Goal: Task Accomplishment & Management: Manage account settings

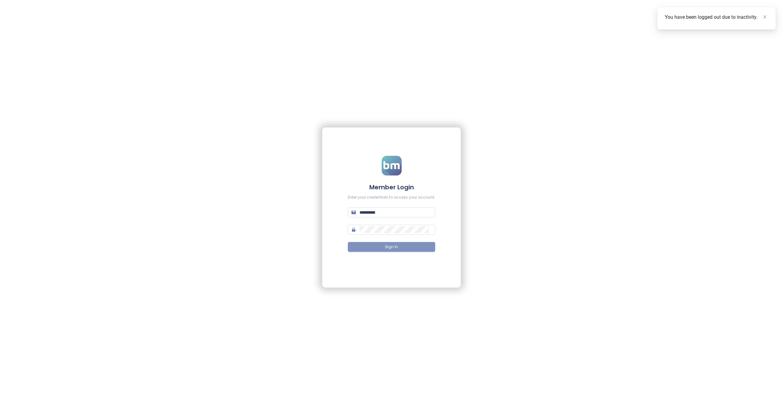
click at [387, 247] on span "Sign In" at bounding box center [391, 247] width 13 height 6
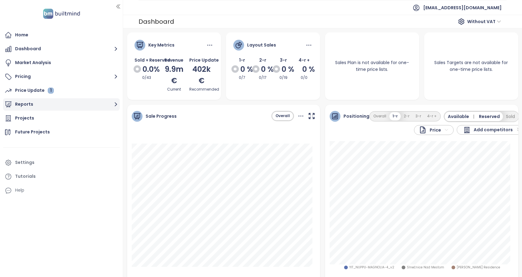
click at [23, 103] on button "Reports" at bounding box center [61, 104] width 117 height 12
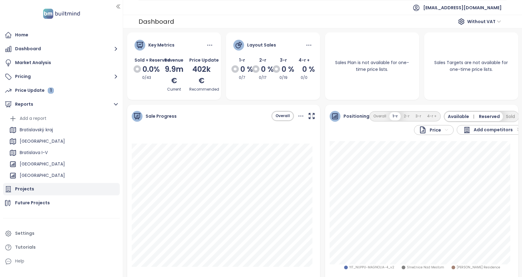
click at [25, 190] on div "Projects" at bounding box center [24, 189] width 19 height 8
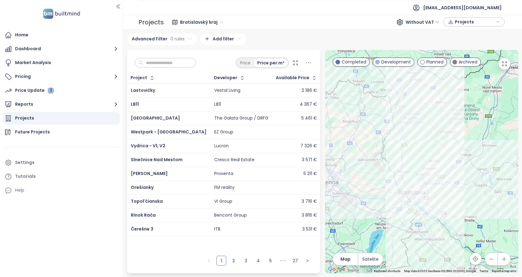
click at [295, 61] on icon at bounding box center [295, 63] width 6 height 6
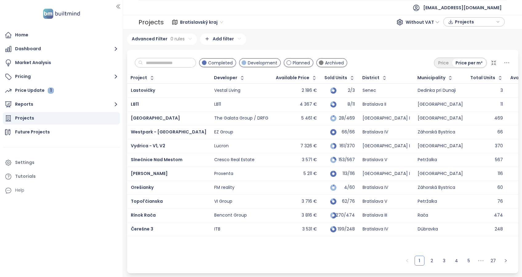
click at [219, 20] on span "Bratislavský kraj" at bounding box center [201, 22] width 43 height 9
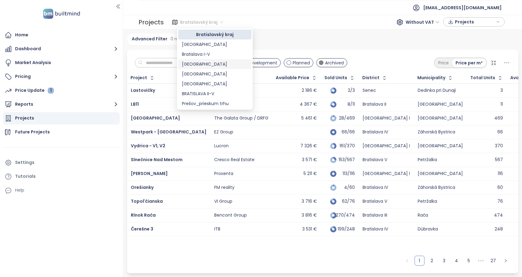
click at [207, 62] on div "[GEOGRAPHIC_DATA]" at bounding box center [215, 64] width 66 height 7
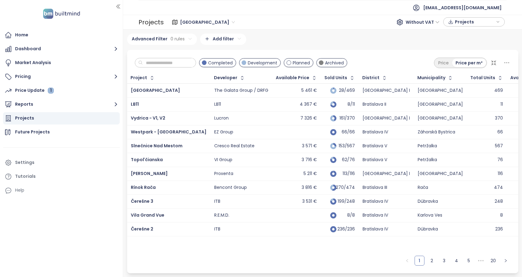
click at [190, 39] on html "Home Dashboard Market Analysis Pricing Price Update 1 Reports Projects Future P…" at bounding box center [261, 138] width 522 height 277
click at [130, 54] on html "Home Dashboard Market Analysis Pricing Price Update 1 Reports Projects Future P…" at bounding box center [261, 138] width 522 height 277
click at [146, 66] on span "Add rule" at bounding box center [144, 66] width 16 height 6
click at [178, 54] on html "Home Dashboard Market Analysis Pricing Price Update 1 Reports Projects Future P…" at bounding box center [261, 138] width 522 height 277
click at [155, 74] on span "Developer" at bounding box center [166, 74] width 62 height 9
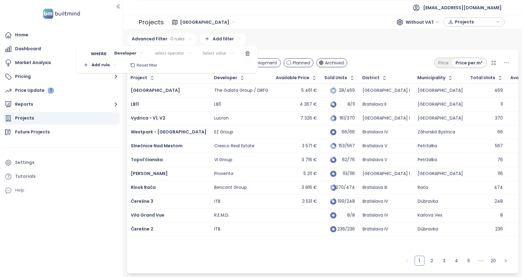
click at [173, 52] on html "Home Dashboard Market Analysis Pricing Price Update 1 Reports Projects Future P…" at bounding box center [261, 138] width 522 height 277
click at [158, 66] on span "is" at bounding box center [170, 66] width 34 height 9
click at [199, 53] on div "Select value" at bounding box center [203, 54] width 41 height 10
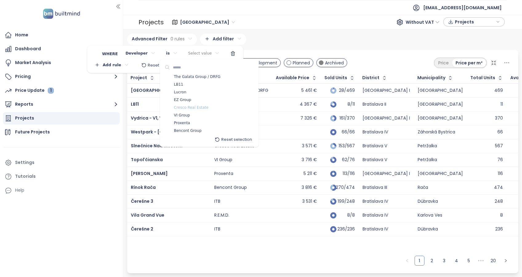
click at [196, 110] on span "Cresco Real Estate" at bounding box center [191, 108] width 34 height 6
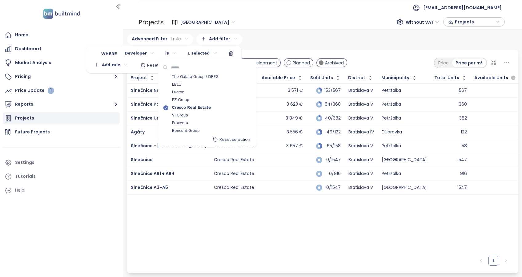
click at [254, 220] on html "Home Dashboard Market Analysis Pricing Price Update 1 Reports Projects Future P…" at bounding box center [261, 138] width 522 height 277
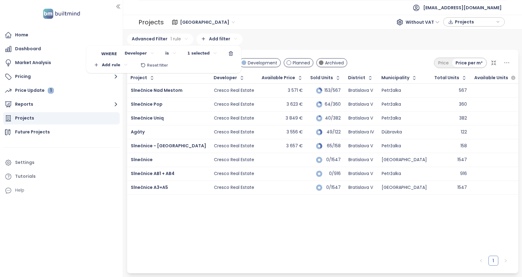
click at [283, 35] on html "Home Dashboard Market Analysis Pricing Price Update 1 Reports Projects Future P…" at bounding box center [261, 138] width 522 height 277
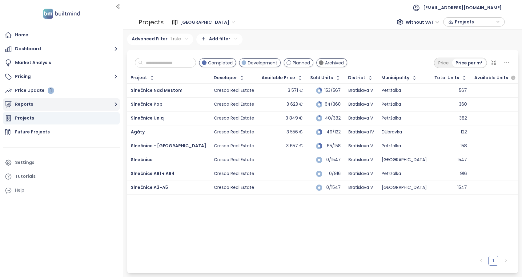
click at [27, 104] on button "Reports" at bounding box center [61, 104] width 117 height 12
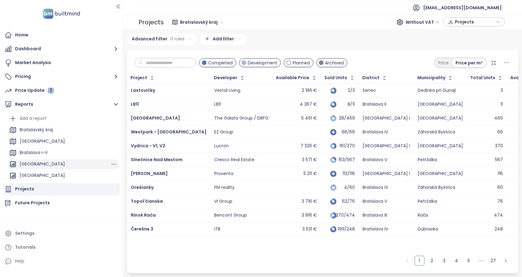
click at [38, 163] on div "[GEOGRAPHIC_DATA]" at bounding box center [42, 164] width 45 height 8
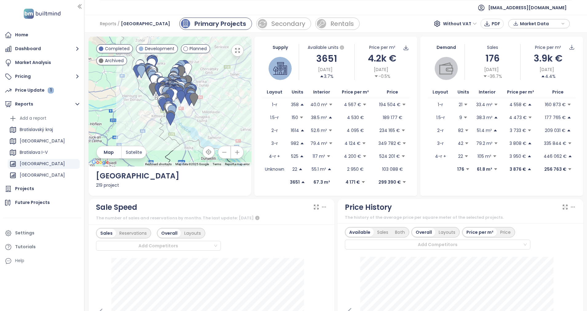
drag, startPoint x: 122, startPoint y: 209, endPoint x: 85, endPoint y: 197, distance: 39.0
click at [85, 197] on div at bounding box center [83, 155] width 3 height 311
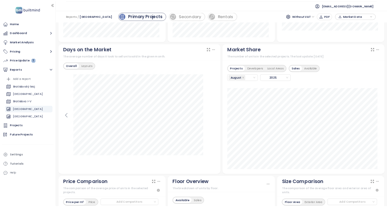
scroll to position [462, 0]
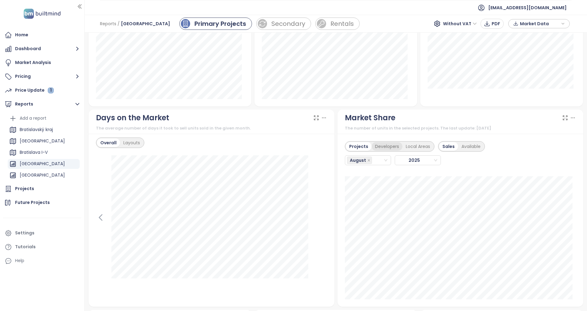
click at [381, 146] on div "Developers" at bounding box center [387, 146] width 31 height 9
click at [373, 162] on div "August" at bounding box center [365, 160] width 36 height 9
click at [358, 231] on div "July" at bounding box center [364, 231] width 36 height 7
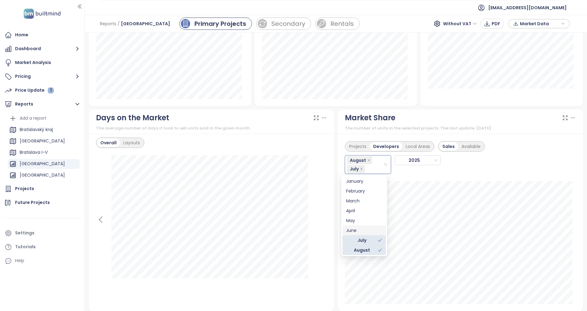
click at [354, 227] on div "June" at bounding box center [364, 230] width 36 height 7
click at [350, 228] on div "May" at bounding box center [364, 229] width 36 height 7
click at [351, 225] on div "April" at bounding box center [364, 228] width 36 height 7
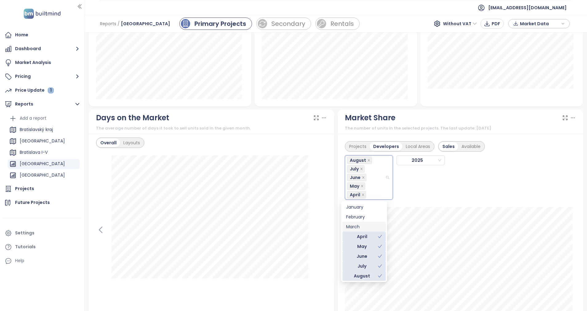
click at [352, 223] on div "March" at bounding box center [364, 226] width 36 height 7
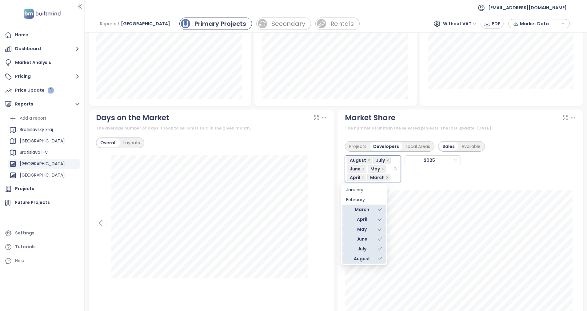
click at [355, 199] on div "February" at bounding box center [364, 199] width 36 height 7
click at [352, 197] on div "January" at bounding box center [364, 198] width 36 height 7
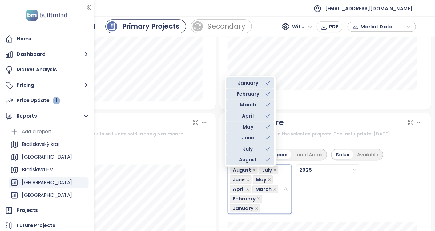
scroll to position [754, 0]
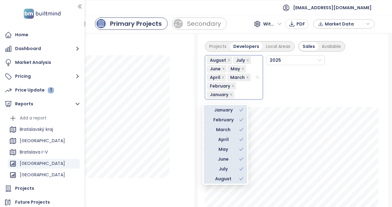
click at [373, 100] on div "August July June May April March February [DATE]" at bounding box center [293, 76] width 176 height 48
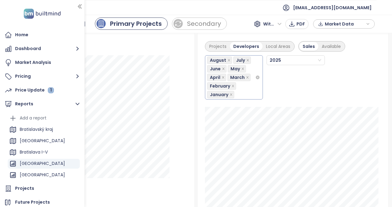
click at [227, 61] on icon "close" at bounding box center [228, 60] width 2 height 2
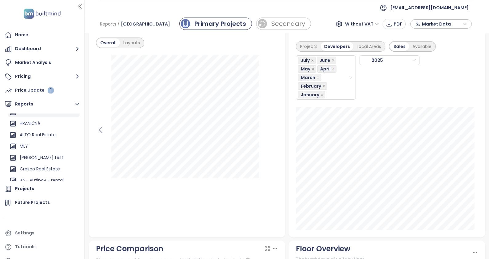
scroll to position [466, 0]
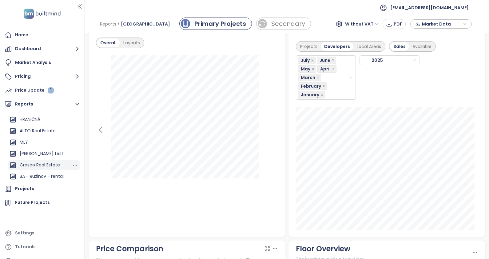
click at [42, 163] on div "Cresco Real Estate" at bounding box center [40, 165] width 40 height 8
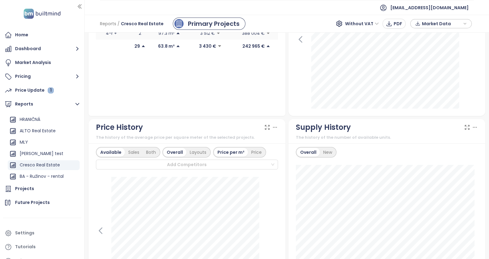
scroll to position [154, 0]
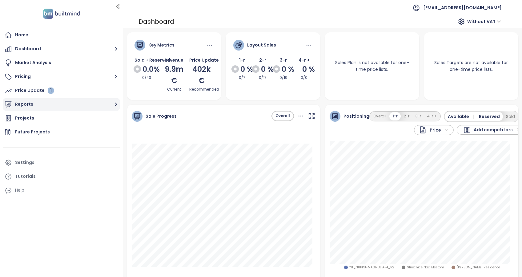
click at [19, 106] on button "Reports" at bounding box center [61, 104] width 117 height 12
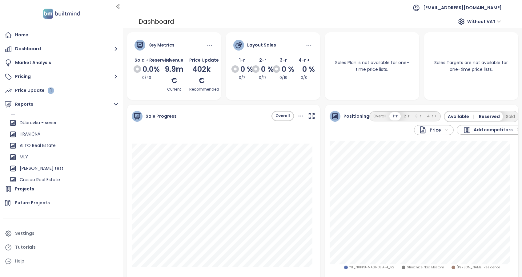
scroll to position [466, 0]
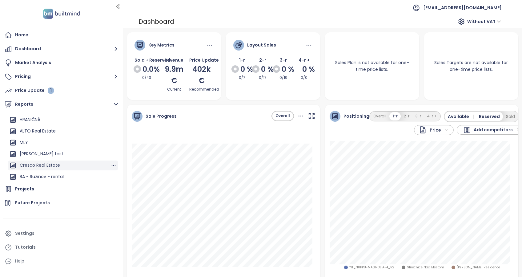
click at [38, 162] on div "Cresco Real Estate" at bounding box center [40, 165] width 40 height 8
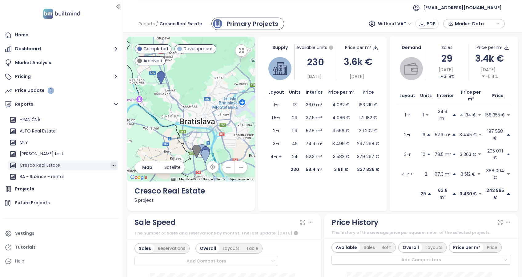
click at [110, 167] on icon "button" at bounding box center [113, 165] width 6 height 6
click at [114, 154] on button "Edit" at bounding box center [114, 153] width 25 height 9
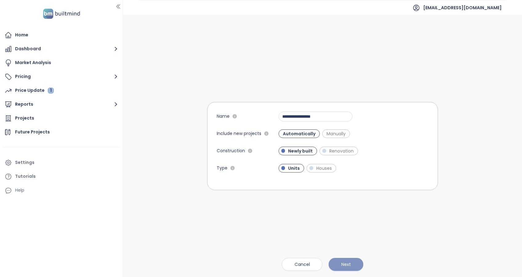
click at [346, 263] on span "Next" at bounding box center [346, 264] width 10 height 7
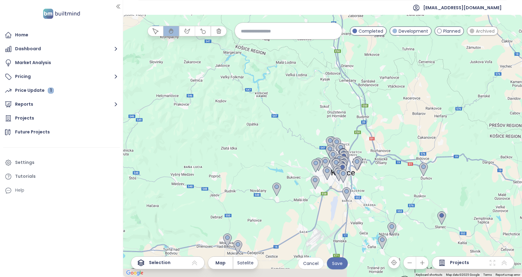
drag, startPoint x: 323, startPoint y: 214, endPoint x: 375, endPoint y: 195, distance: 55.8
click at [375, 195] on div at bounding box center [322, 146] width 399 height 262
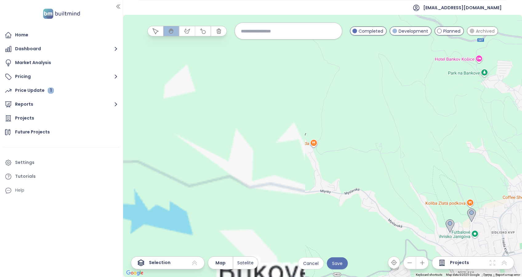
drag, startPoint x: 322, startPoint y: 163, endPoint x: 521, endPoint y: 102, distance: 208.3
click at [522, 103] on html "Home Dashboard Market Analysis Pricing Price Update 1 Reports Projects Future P…" at bounding box center [261, 138] width 522 height 277
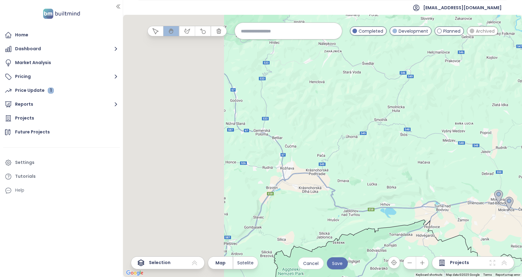
drag, startPoint x: 303, startPoint y: 185, endPoint x: 519, endPoint y: 156, distance: 218.7
click at [522, 156] on html "Home Dashboard Market Analysis Pricing Price Update 1 Reports Projects Future P…" at bounding box center [261, 138] width 522 height 277
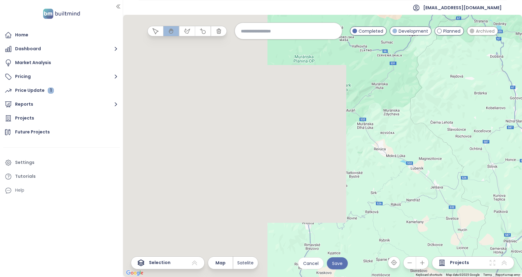
drag, startPoint x: 287, startPoint y: 205, endPoint x: 521, endPoint y: 200, distance: 234.9
click at [522, 201] on html "Home Dashboard Market Analysis Pricing Price Update 1 Reports Projects Future P…" at bounding box center [261, 138] width 522 height 277
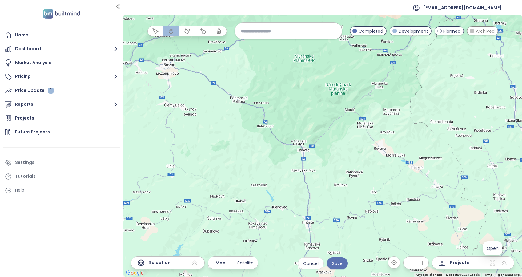
click at [490, 263] on icon at bounding box center [492, 262] width 7 height 7
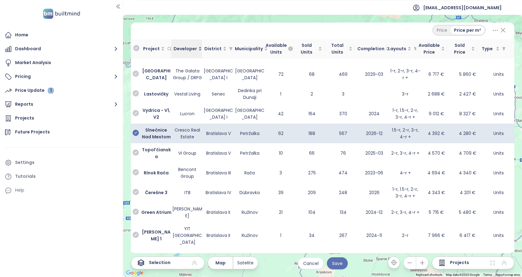
click at [199, 47] on div "Developer" at bounding box center [188, 48] width 28 height 7
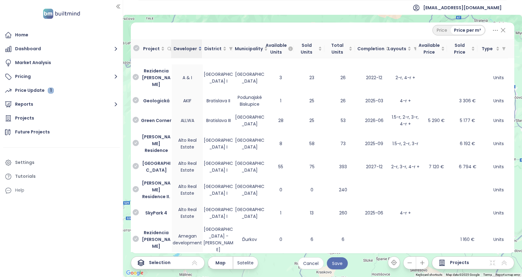
click at [187, 48] on span "Developer" at bounding box center [185, 48] width 23 height 7
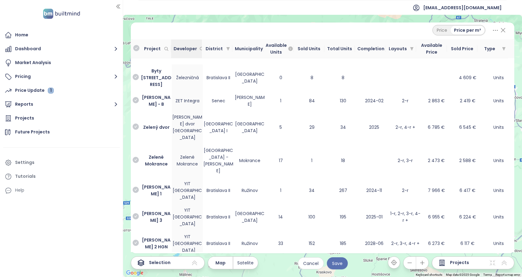
click at [497, 30] on icon at bounding box center [495, 30] width 4 height 1
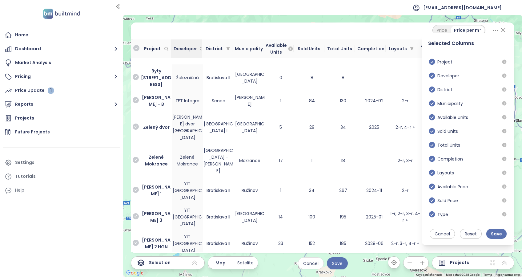
click at [496, 30] on icon at bounding box center [496, 30] width 8 height 8
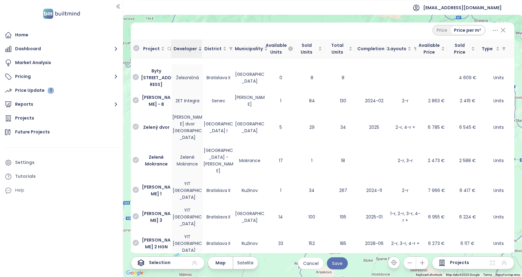
click at [493, 30] on icon at bounding box center [496, 30] width 8 height 8
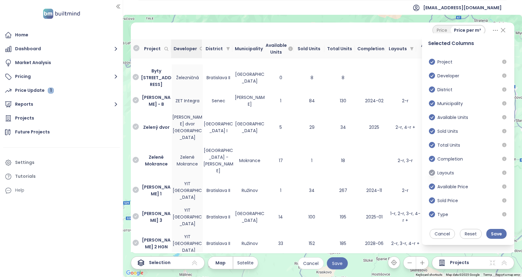
click at [433, 175] on icon at bounding box center [432, 173] width 6 height 6
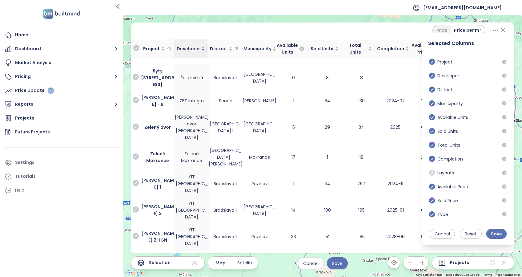
click at [206, 47] on span at bounding box center [209, 48] width 7 height 9
click at [192, 60] on div at bounding box center [178, 60] width 49 height 7
type input "***"
click at [179, 83] on div "Cresco Real Estate" at bounding box center [181, 83] width 49 height 7
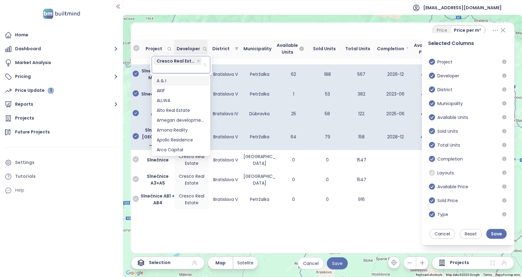
click at [498, 234] on span "Save" at bounding box center [496, 233] width 11 height 7
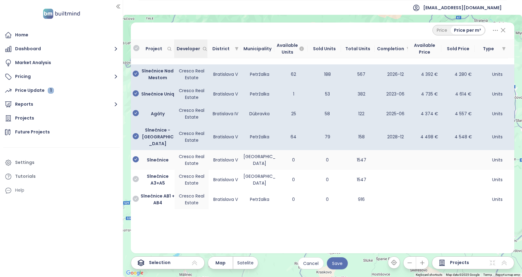
click at [138, 156] on icon "check-circle" at bounding box center [136, 159] width 6 height 6
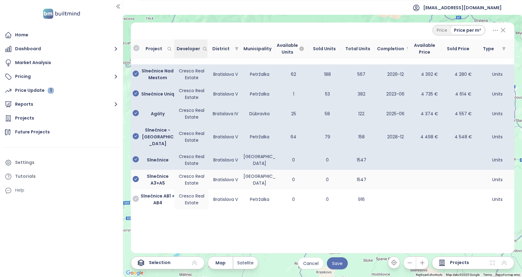
click at [136, 176] on icon "check-circle" at bounding box center [136, 179] width 6 height 6
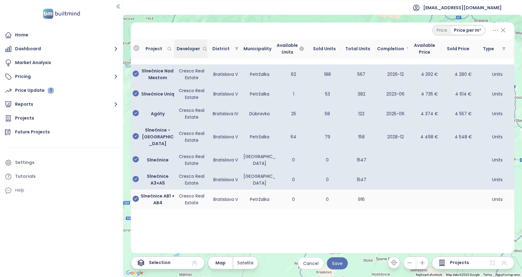
click at [135, 195] on icon "check-circle" at bounding box center [136, 198] width 6 height 6
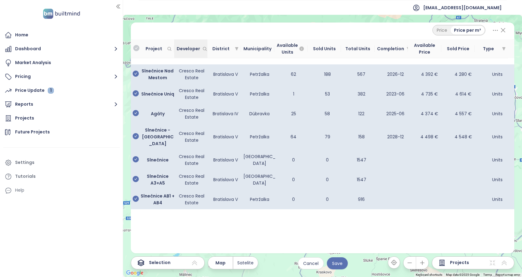
click at [496, 30] on icon at bounding box center [495, 30] width 4 height 1
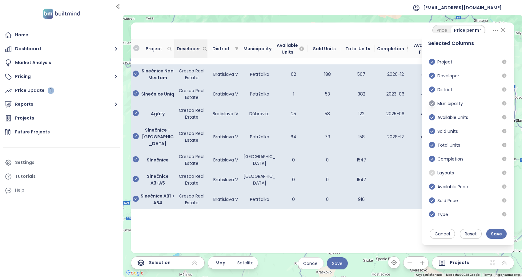
click at [432, 103] on icon at bounding box center [432, 103] width 8 height 8
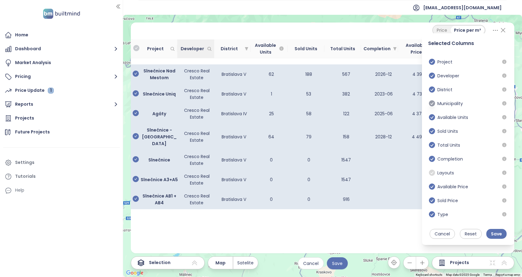
click at [432, 104] on icon at bounding box center [432, 103] width 8 height 8
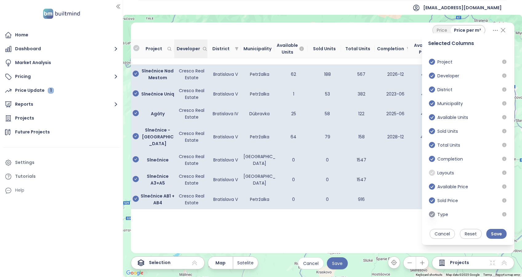
click at [433, 216] on icon at bounding box center [432, 214] width 6 height 6
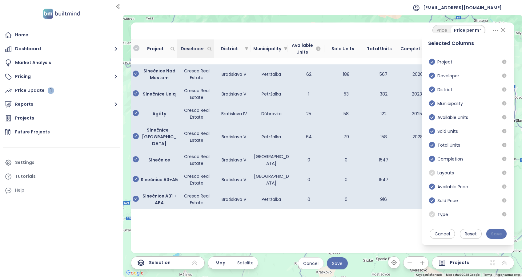
click at [497, 233] on span "Save" at bounding box center [496, 233] width 11 height 7
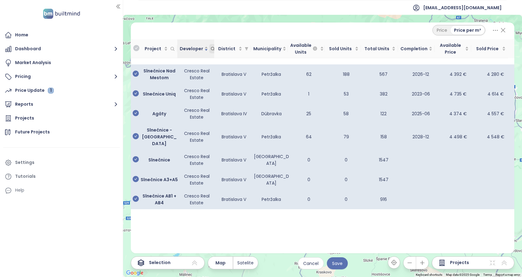
click at [212, 47] on icon at bounding box center [213, 48] width 5 height 5
click at [194, 68] on div at bounding box center [181, 68] width 49 height 7
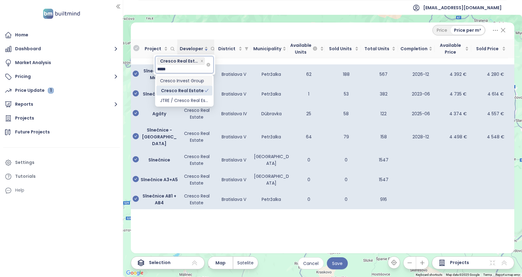
type input "******"
click at [195, 101] on div "JTRE / Cresco Real Estate" at bounding box center [184, 100] width 49 height 7
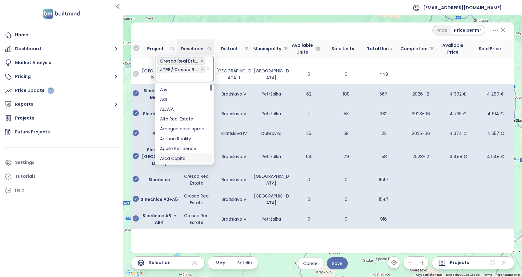
click at [254, 235] on div "Price Price per m² Project Developer District Municipality Available Units Sold…" at bounding box center [323, 137] width 384 height 231
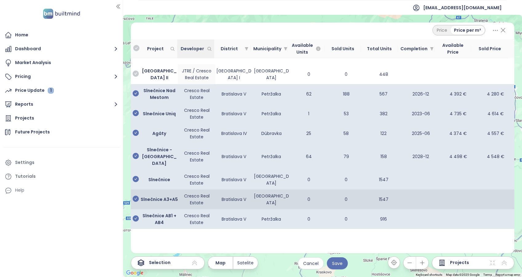
drag, startPoint x: 133, startPoint y: 170, endPoint x: 136, endPoint y: 187, distance: 17.8
click at [133, 176] on icon "check-circle" at bounding box center [136, 179] width 6 height 6
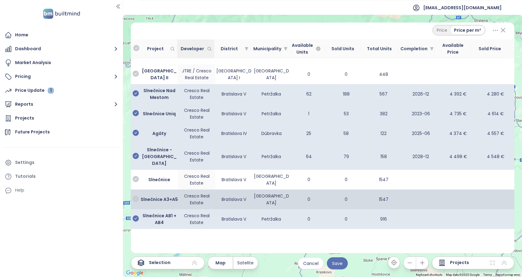
click at [138, 195] on icon "check-circle" at bounding box center [136, 198] width 6 height 6
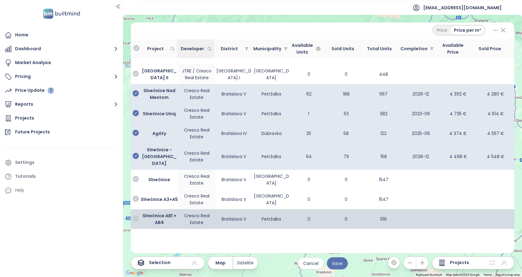
click at [133, 215] on icon "check-circle" at bounding box center [136, 218] width 6 height 6
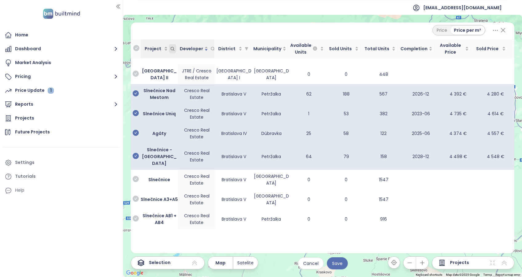
click at [174, 50] on icon "Project" at bounding box center [172, 48] width 3 height 3
click at [151, 60] on div at bounding box center [142, 60] width 49 height 7
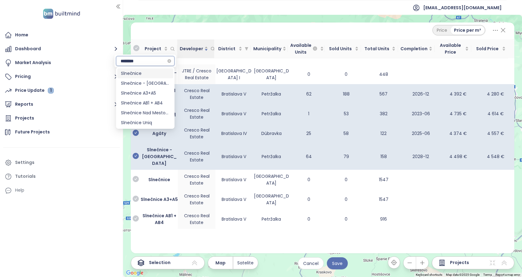
type input "*********"
click at [207, 29] on div "Price Price per m²" at bounding box center [322, 30] width 369 height 10
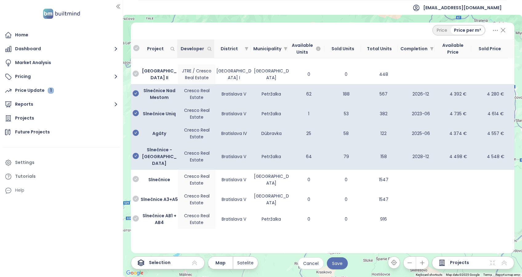
click at [502, 29] on icon at bounding box center [503, 30] width 8 height 10
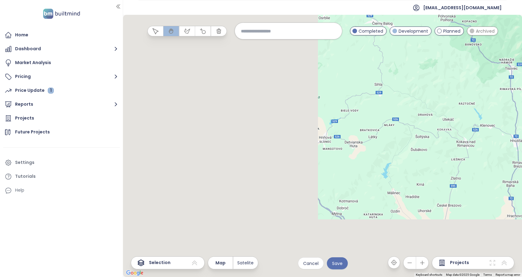
drag, startPoint x: 311, startPoint y: 171, endPoint x: 458, endPoint y: 126, distance: 153.7
click at [458, 126] on div at bounding box center [322, 146] width 399 height 262
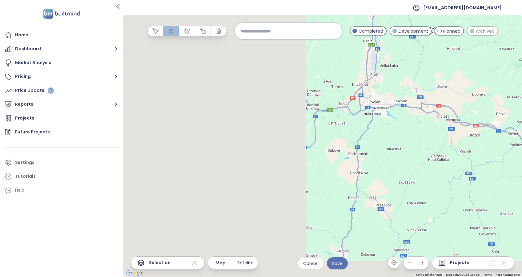
drag, startPoint x: 271, startPoint y: 181, endPoint x: 472, endPoint y: 153, distance: 203.2
click at [472, 153] on div at bounding box center [322, 146] width 399 height 262
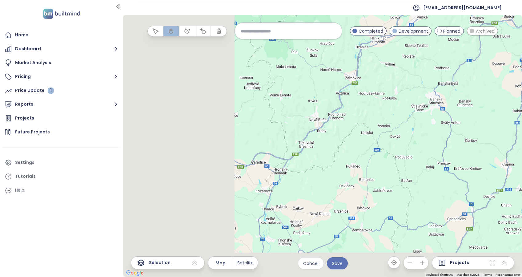
drag, startPoint x: 428, startPoint y: 131, endPoint x: 441, endPoint y: 124, distance: 14.2
click at [439, 126] on div at bounding box center [322, 146] width 399 height 262
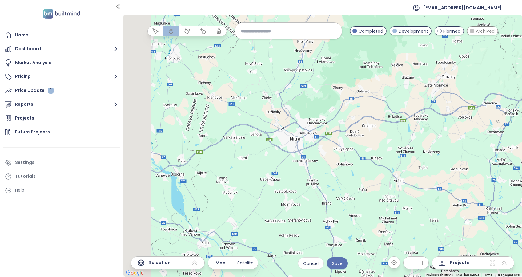
drag, startPoint x: 343, startPoint y: 180, endPoint x: 481, endPoint y: 187, distance: 137.4
click at [469, 188] on div at bounding box center [322, 146] width 399 height 262
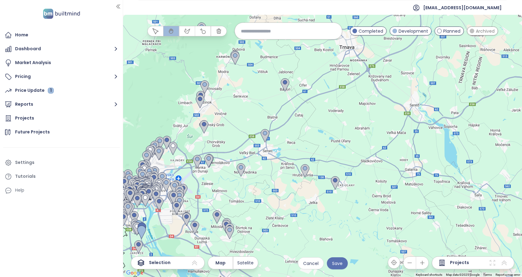
drag, startPoint x: 349, startPoint y: 183, endPoint x: 479, endPoint y: 128, distance: 141.1
click at [475, 128] on div at bounding box center [322, 146] width 399 height 262
